Goal: Transaction & Acquisition: Purchase product/service

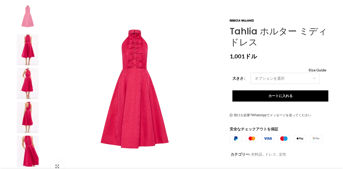
click at [277, 77] on select "オプションを選択 4 イギリス 6 イギリス 8 [GEOGRAPHIC_DATA] 10 [GEOGRAPHIC_DATA] 12 [GEOGRAPHIC_…" at bounding box center [284, 77] width 69 height 11
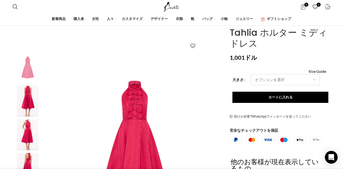
scroll to position [53, 0]
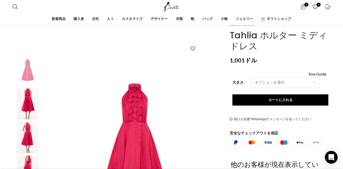
click at [289, 81] on select "オプションを選択 4 イギリス 6 イギリス 8 [GEOGRAPHIC_DATA] 10 [GEOGRAPHIC_DATA] 12 [GEOGRAPHIC_…" at bounding box center [284, 82] width 69 height 11
click at [250, 77] on select "オプションを選択 4 イギリス 6 イギリス 8 [GEOGRAPHIC_DATA] 10 [GEOGRAPHIC_DATA] 12 [GEOGRAPHIC_…" at bounding box center [284, 82] width 69 height 11
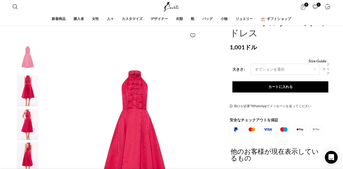
scroll to position [67, 0]
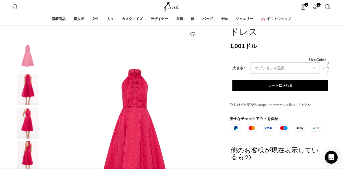
click at [275, 69] on select "オプションを選択 4 イギリス 6 イギリス 8 [GEOGRAPHIC_DATA] 10 [GEOGRAPHIC_DATA] 12 [GEOGRAPHIC_…" at bounding box center [284, 67] width 69 height 11
click at [250, 62] on select "オプションを選択 4 イギリス 6 イギリス 8 [GEOGRAPHIC_DATA] 10 [GEOGRAPHIC_DATA] 12 [GEOGRAPHIC_…" at bounding box center [284, 67] width 69 height 11
click at [268, 70] on select "オプションを選択 4 イギリス 6 イギリス 8 [GEOGRAPHIC_DATA] 10 [GEOGRAPHIC_DATA] 12 [GEOGRAPHIC_…" at bounding box center [284, 67] width 69 height 11
click at [250, 62] on select "オプションを選択 4 イギリス 6 イギリス 8 [GEOGRAPHIC_DATA] 10 [GEOGRAPHIC_DATA] 12 [GEOGRAPHIC_…" at bounding box center [284, 67] width 69 height 11
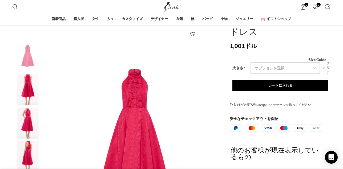
select select "14-[GEOGRAPHIC_DATA]"
